Goal: Use online tool/utility: Utilize a website feature to perform a specific function

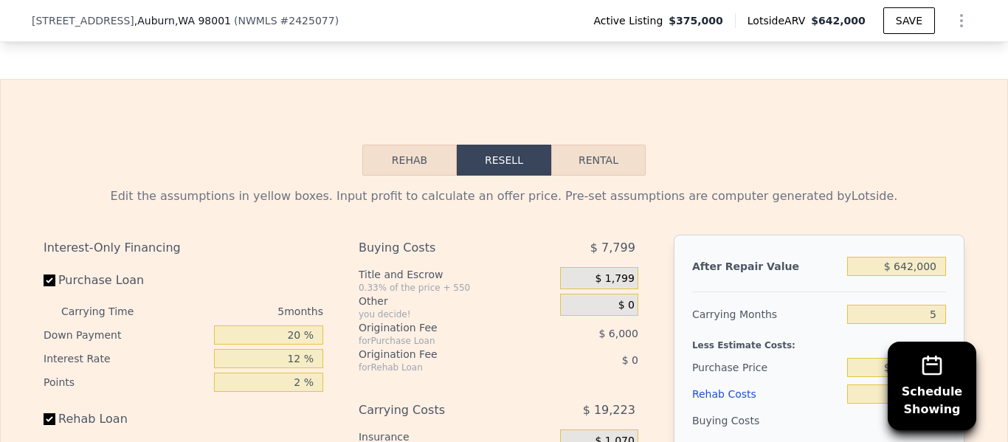
scroll to position [2138, 0]
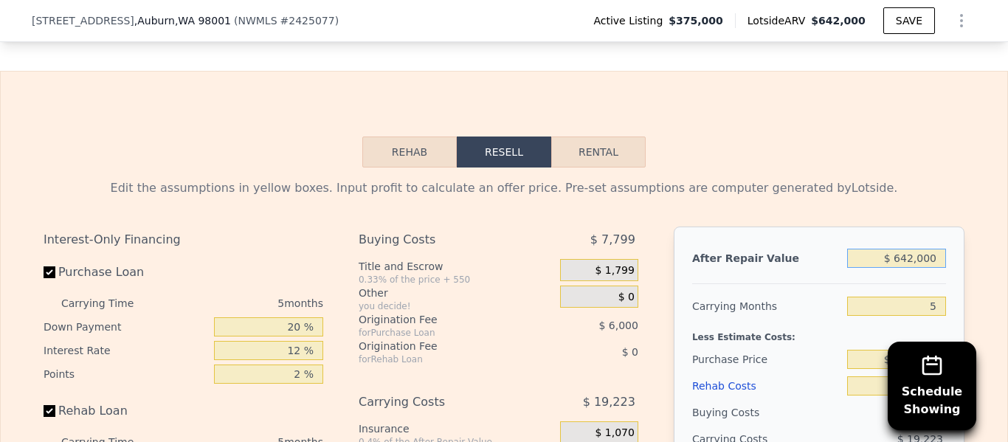
click at [918, 249] on input "$ 642,000" at bounding box center [896, 258] width 99 height 19
type input "$ 64,000"
type input "-$ 342,161"
type input "$ 600,000"
type input "$ 154,820"
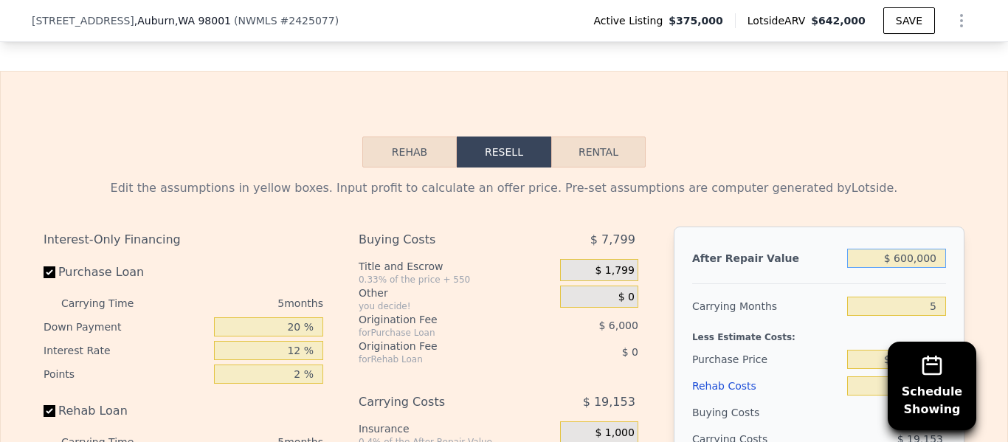
type input "$ 600,000"
click at [942, 297] on input "5" at bounding box center [896, 306] width 99 height 19
type input "6"
type input "$ 150,989"
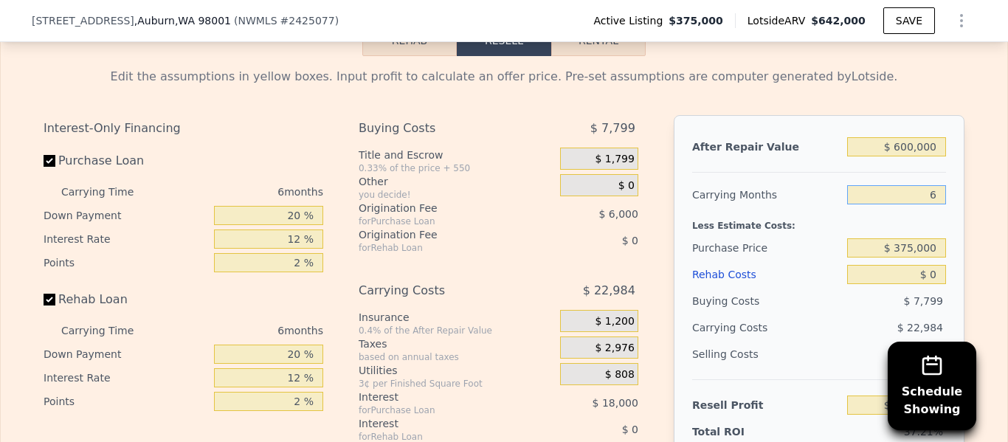
scroll to position [2253, 0]
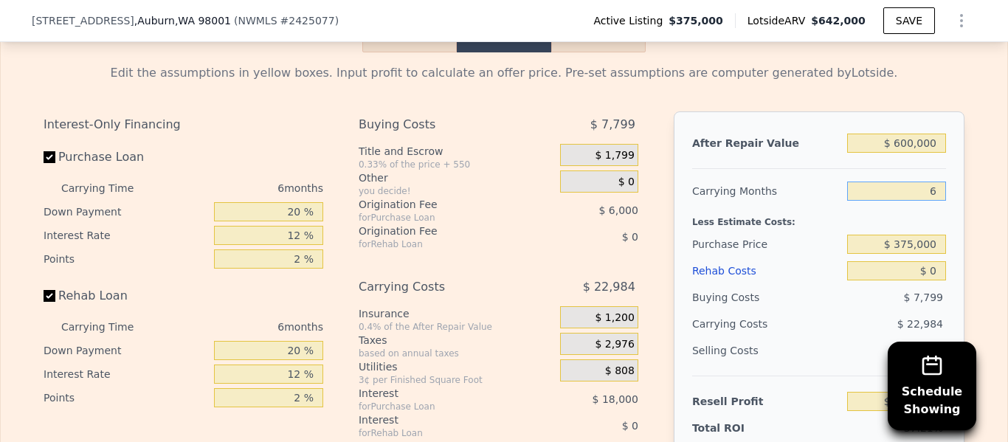
type input "6"
click at [918, 235] on input "$ 375,000" at bounding box center [896, 244] width 99 height 19
type input "$ 350,000"
click at [912, 261] on input "$ 0" at bounding box center [896, 270] width 99 height 19
type input "$ 177,672"
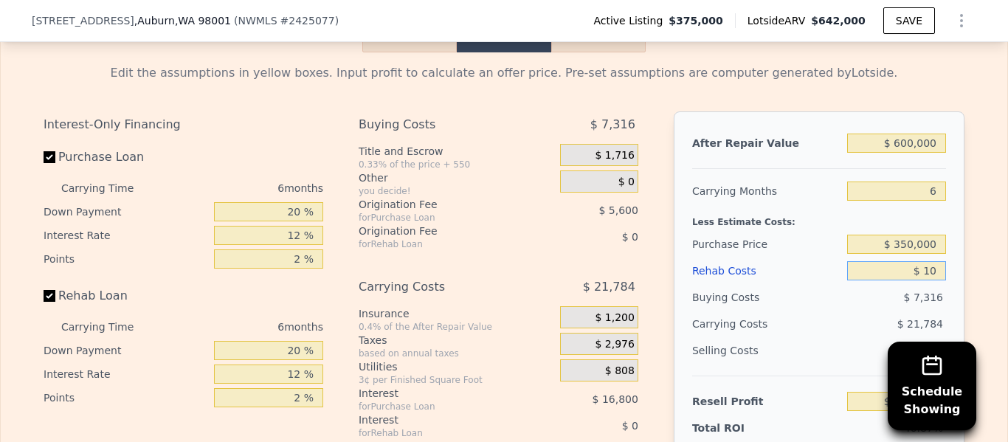
type input "$ 120"
type input "$ 177,544"
type input "$ 12,000"
type input "$ 164,904"
type input "$ 120,000"
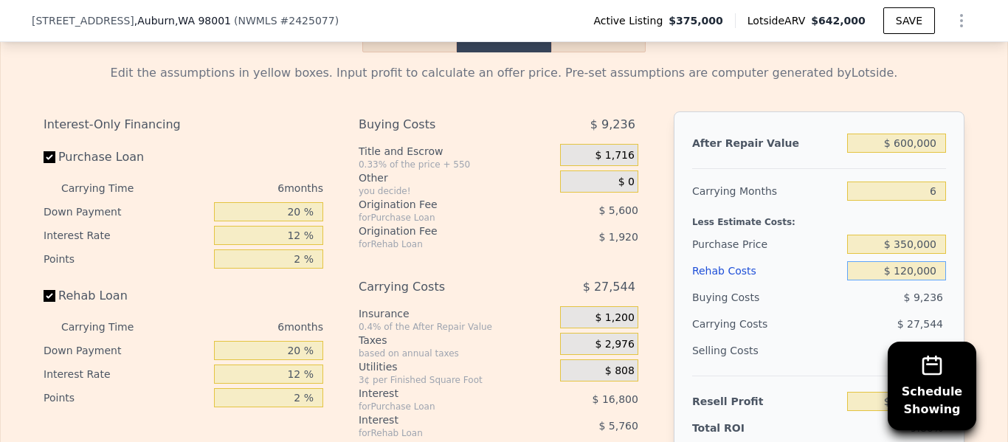
type input "$ 49,992"
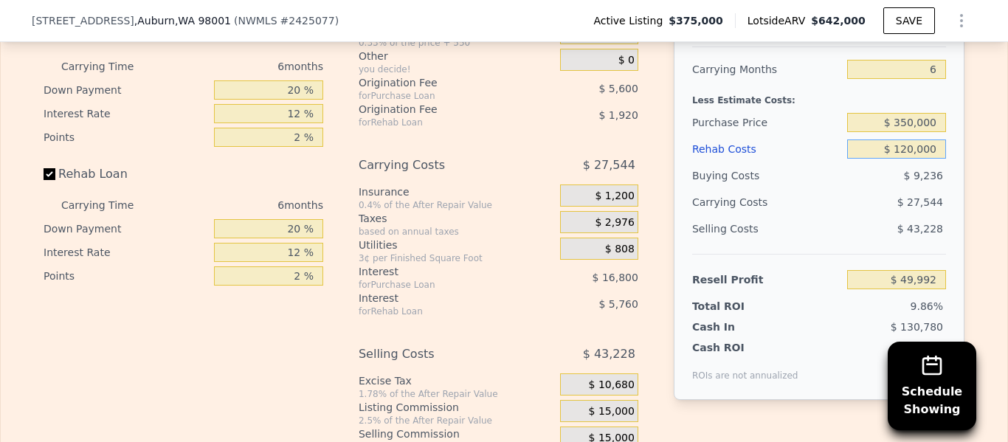
scroll to position [2381, 0]
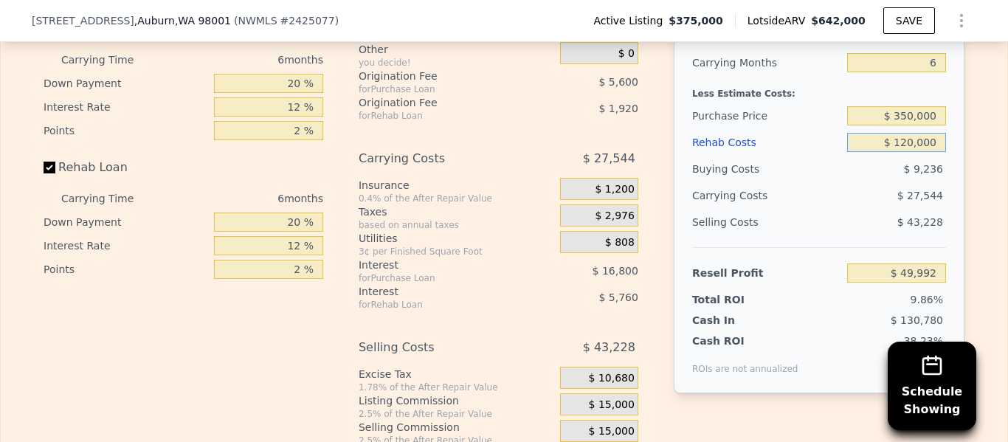
type input "$ 120,000"
click at [318, 74] on input "20 %" at bounding box center [268, 83] width 109 height 19
type input "2 %"
type input "$ 44,952"
type input "5 %"
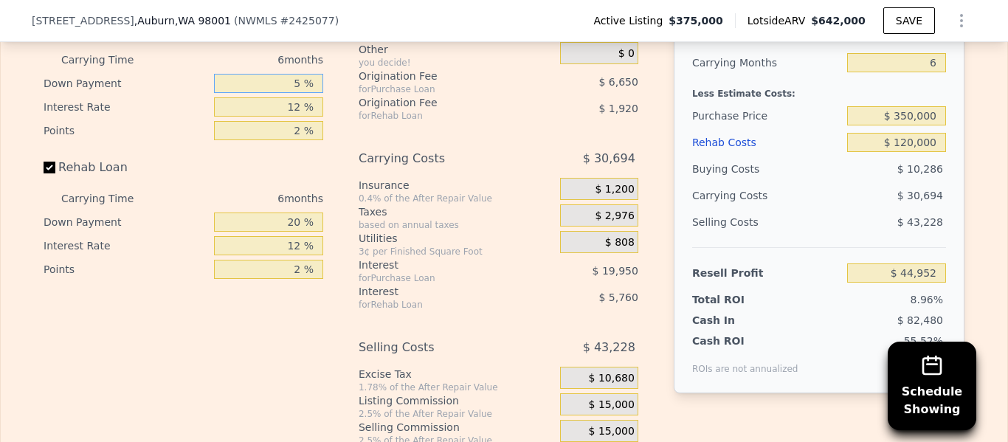
type input "$ 45,792"
type input "5 %"
click at [299, 212] on input "20 %" at bounding box center [268, 221] width 109 height 19
type input "2 %"
type input "$ 44,064"
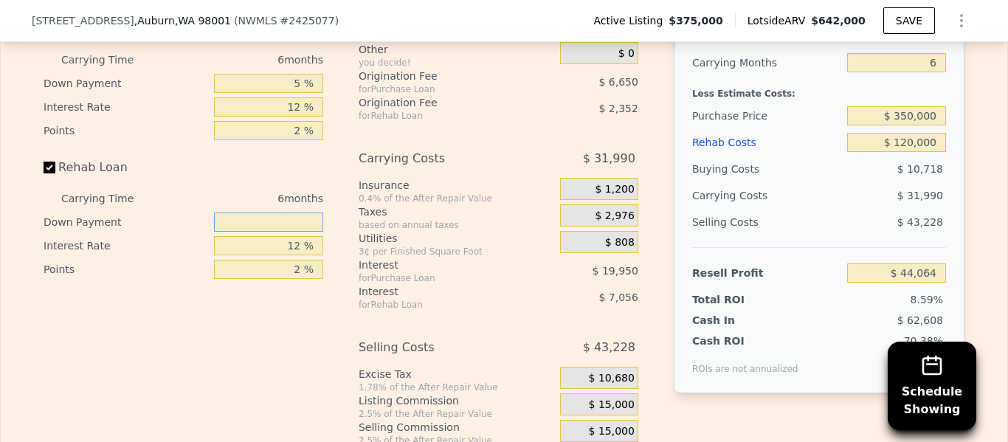
type input "0 %"
type input "$ 43,872"
